Goal: Navigation & Orientation: Find specific page/section

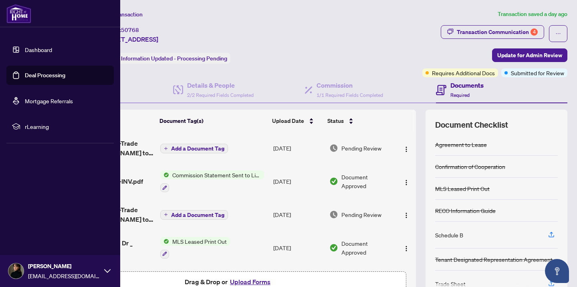
click at [25, 53] on link "Dashboard" at bounding box center [38, 49] width 27 height 7
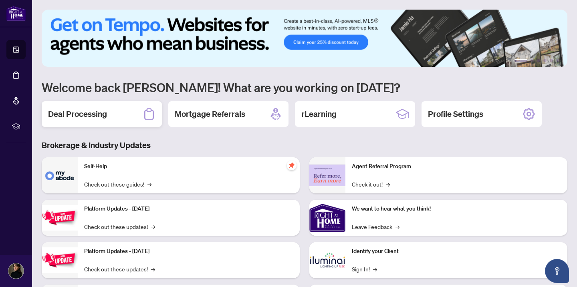
click at [125, 116] on div "Deal Processing" at bounding box center [102, 114] width 120 height 26
